Goal: Navigation & Orientation: Find specific page/section

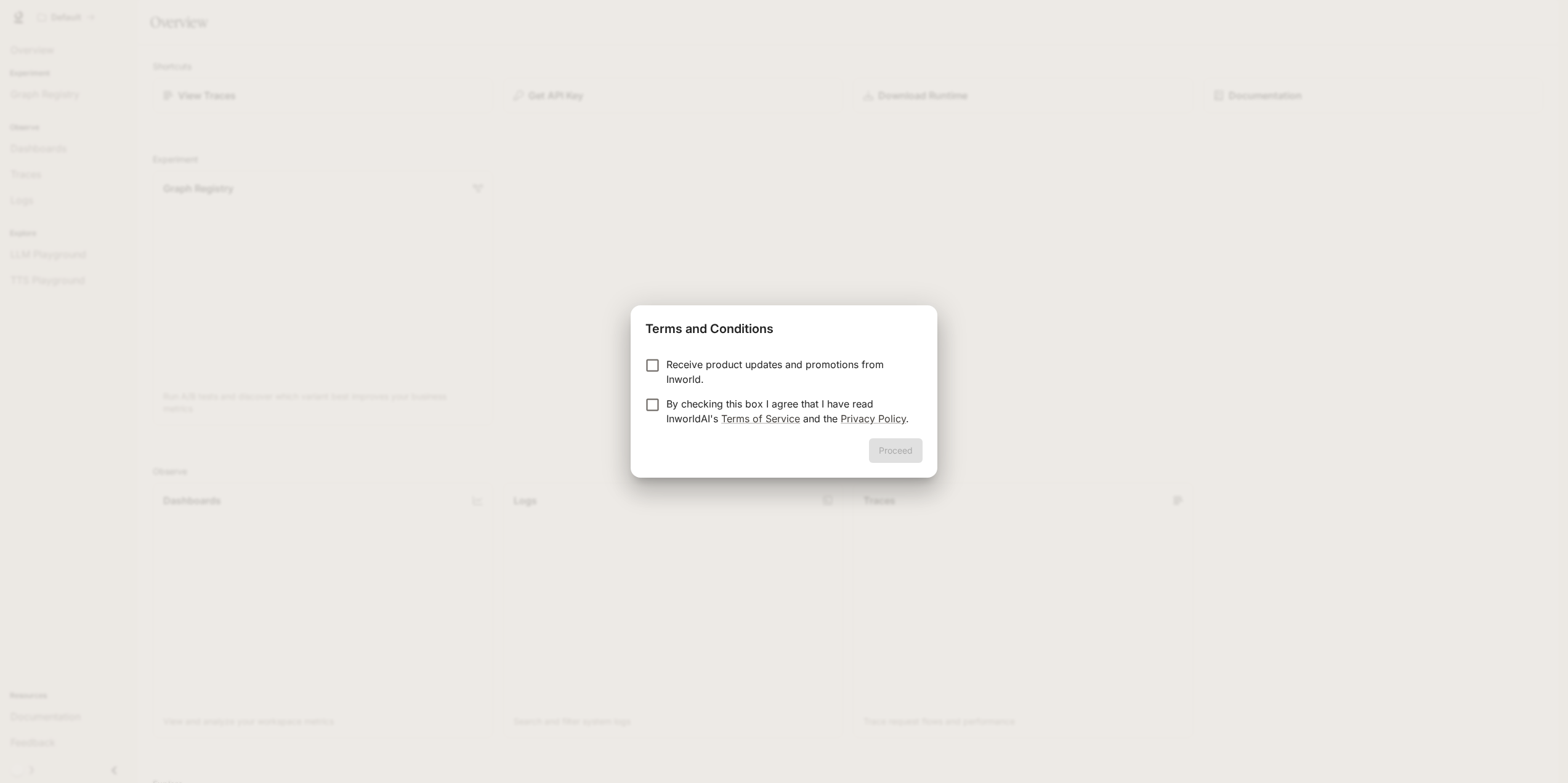
click at [765, 358] on p "Receive product updates and promotions from Inworld." at bounding box center [789, 372] width 246 height 30
click at [734, 400] on p "By checking this box I agree that I have read InworldAI's Terms of Service and …" at bounding box center [789, 411] width 246 height 30
click at [908, 435] on div "Receive product updates and promotions from Inworld. By checking this box I agr…" at bounding box center [783, 393] width 307 height 91
click at [911, 455] on button "Proceed" at bounding box center [895, 450] width 53 height 24
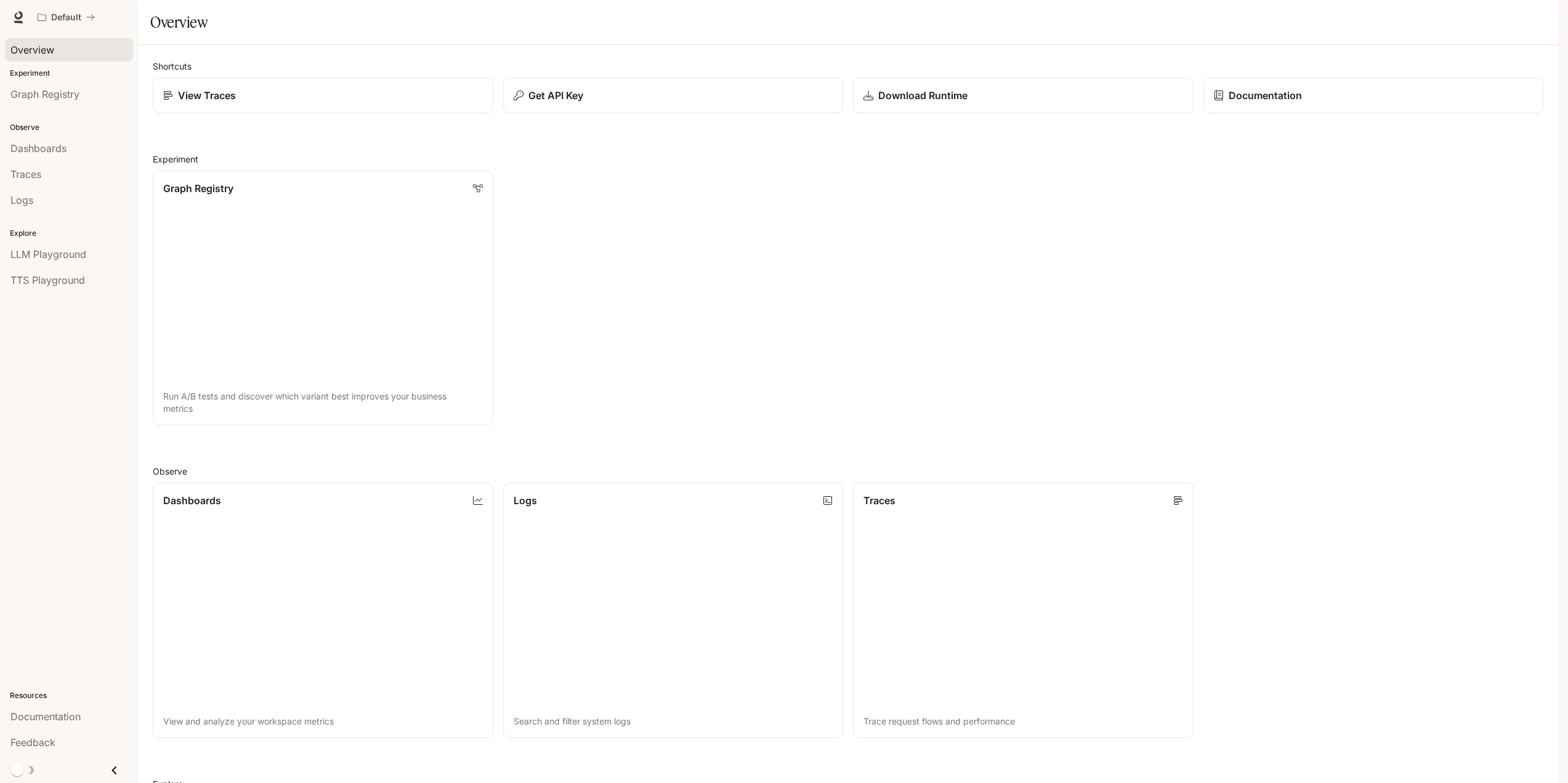
click at [55, 51] on div "Overview" at bounding box center [69, 49] width 117 height 15
click at [69, 254] on span "LLM Playground" at bounding box center [48, 254] width 76 height 15
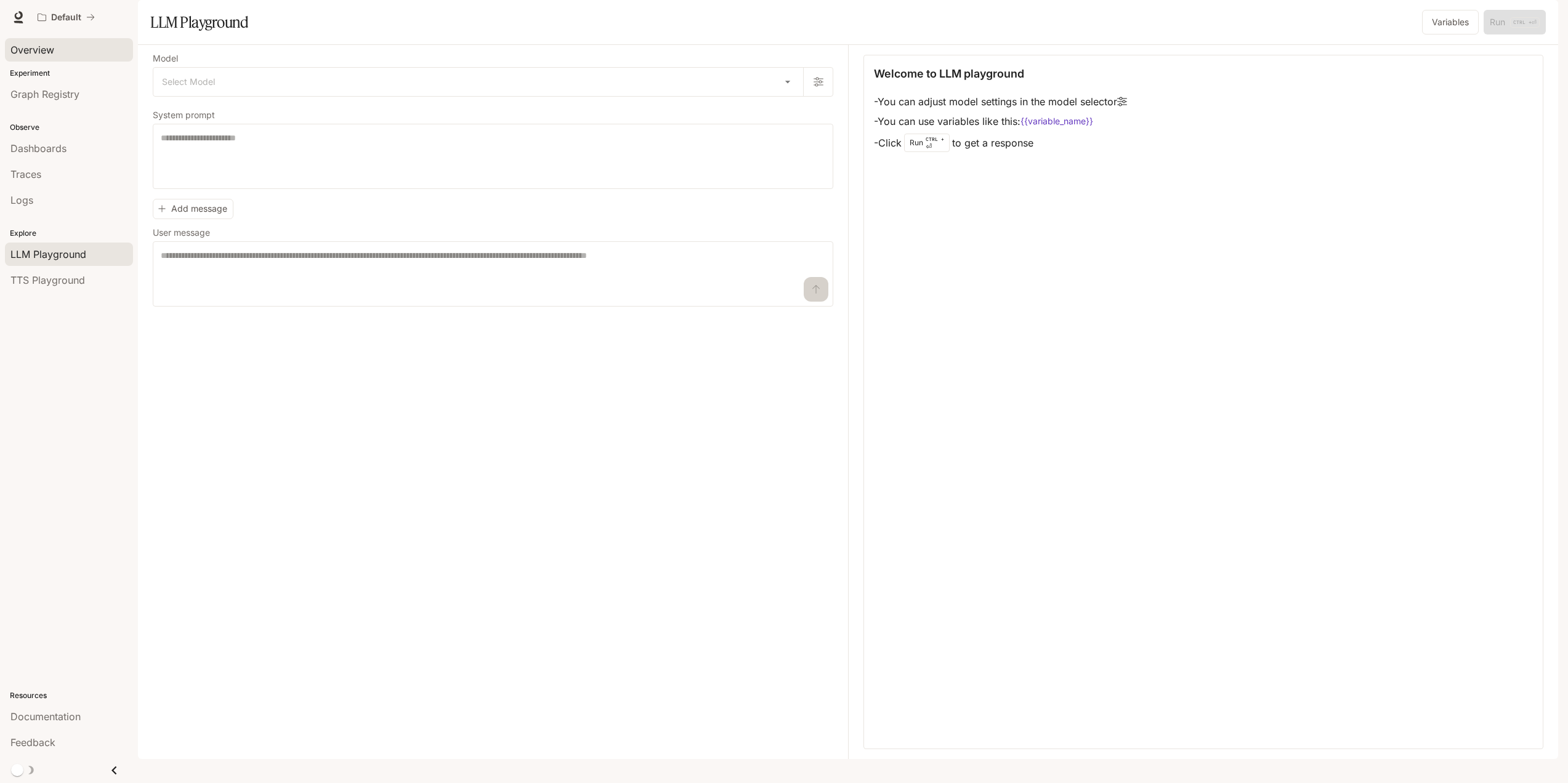
click at [28, 37] on div "Overview" at bounding box center [69, 50] width 138 height 31
click at [48, 48] on span "Overview" at bounding box center [32, 49] width 44 height 15
